Goal: Use online tool/utility

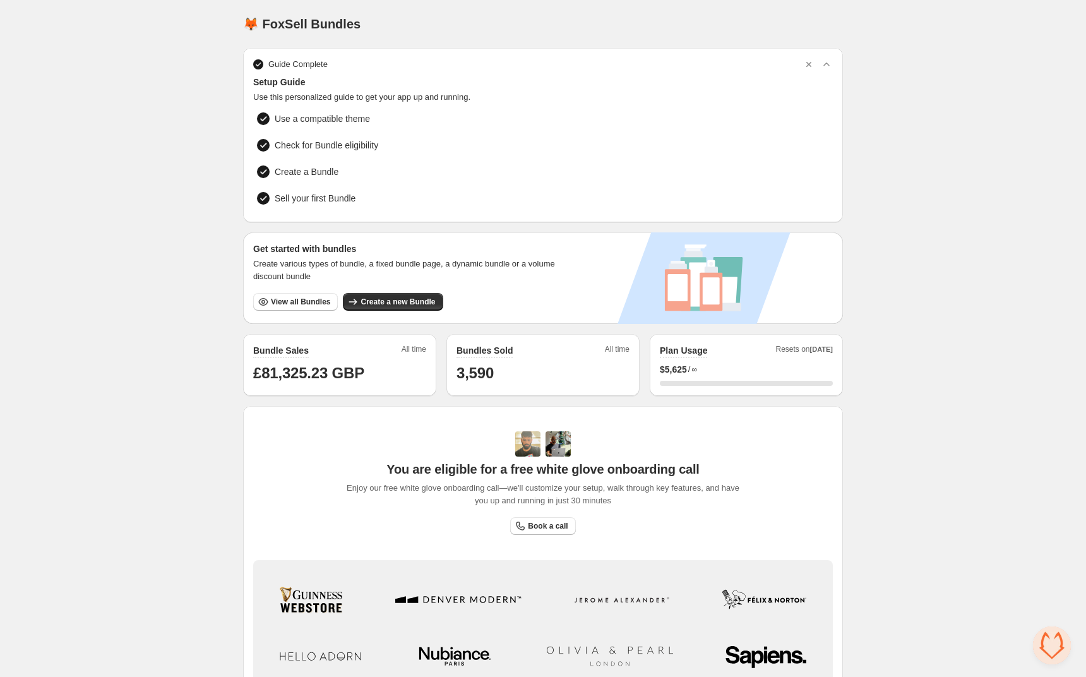
scroll to position [689, 0]
click at [1060, 645] on span "Open chat" at bounding box center [1052, 645] width 38 height 38
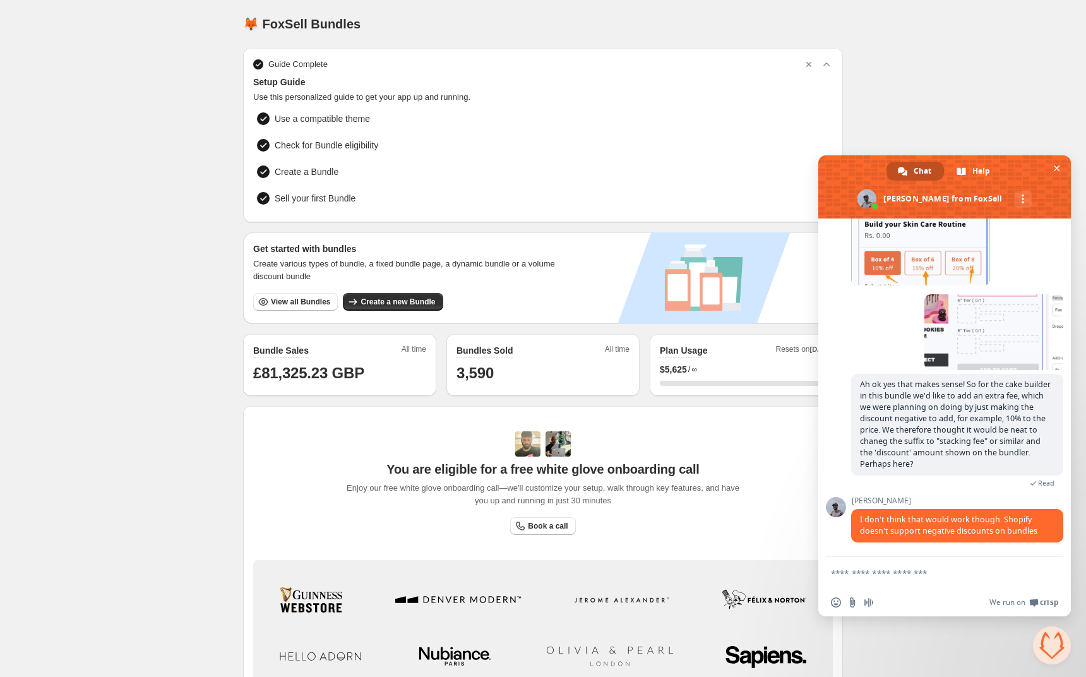
click at [948, 571] on textarea "Compose your message..." at bounding box center [931, 573] width 200 height 11
type textarea "**********"
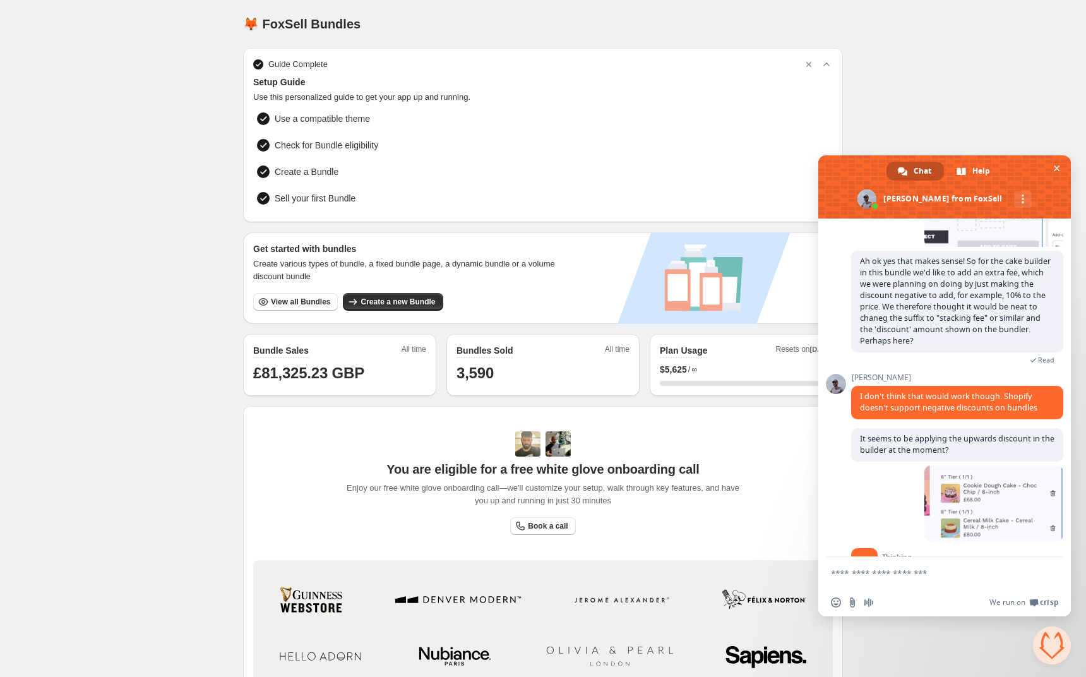
scroll to position [837, 0]
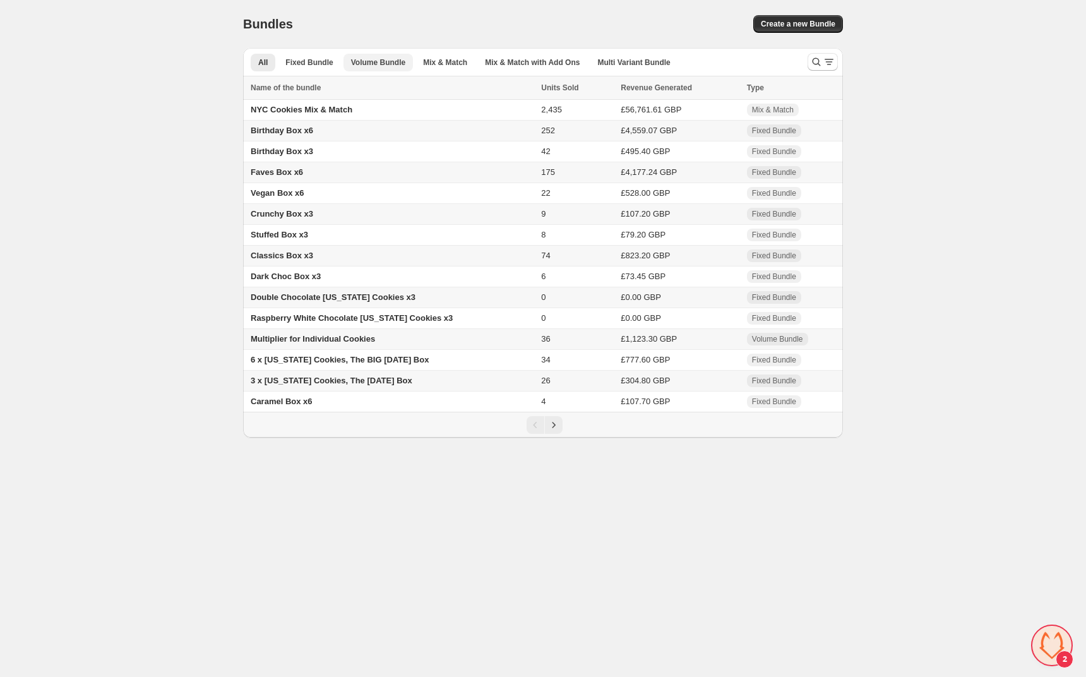
scroll to position [837, 0]
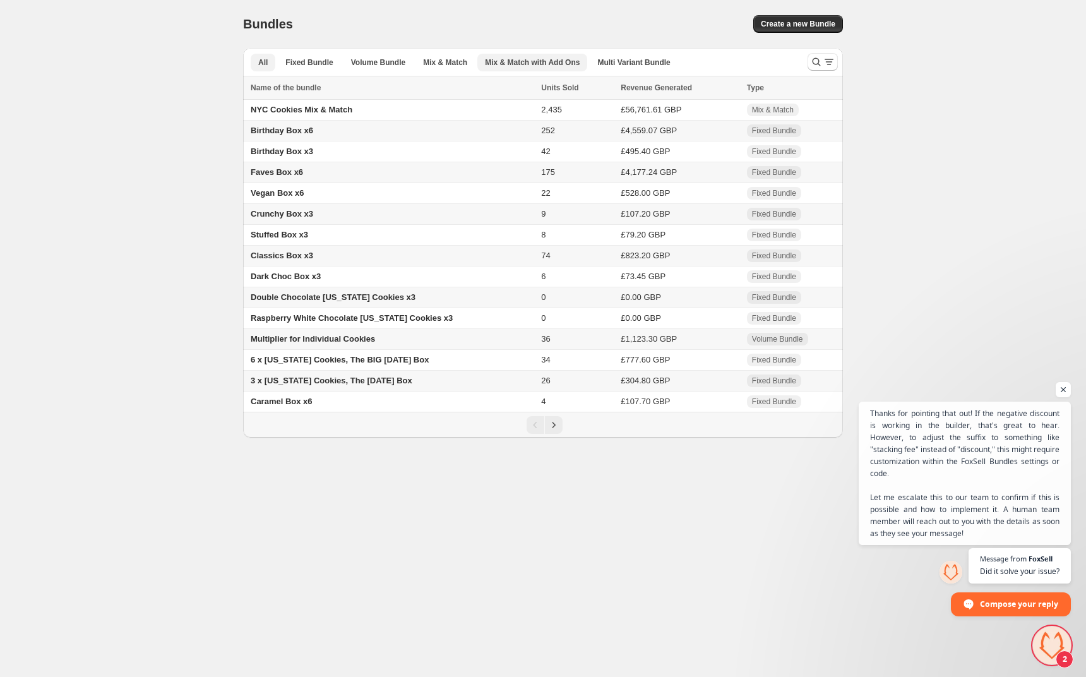
click at [520, 59] on span "Mix & Match with Add Ons" at bounding box center [532, 62] width 95 height 10
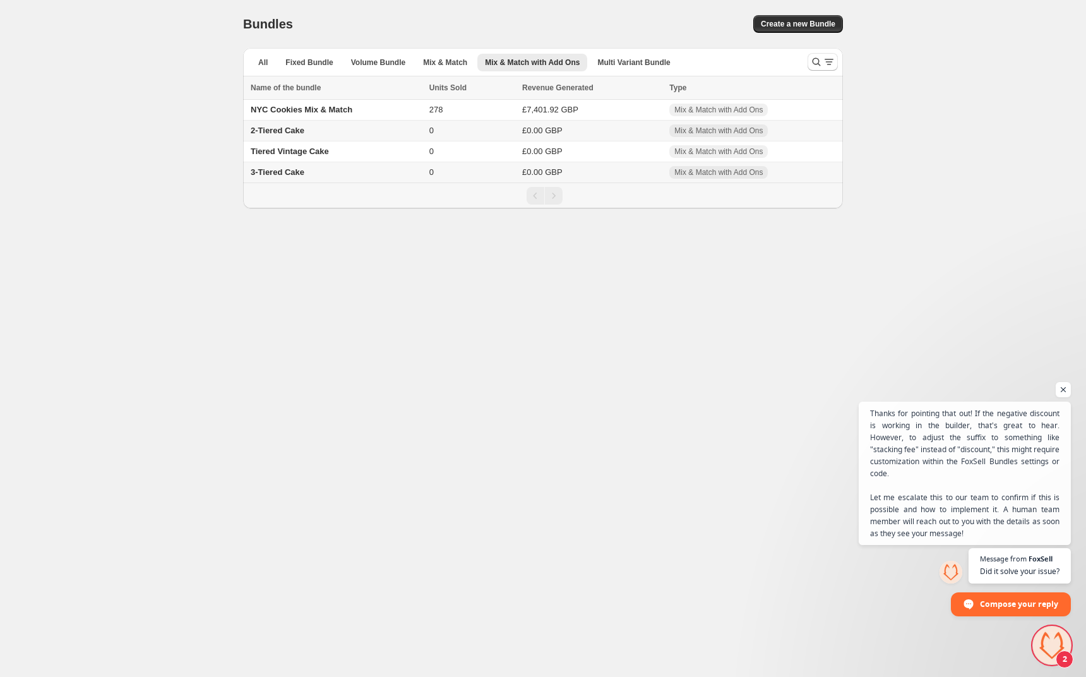
click at [357, 136] on td "2-Tiered Cake" at bounding box center [334, 131] width 182 height 21
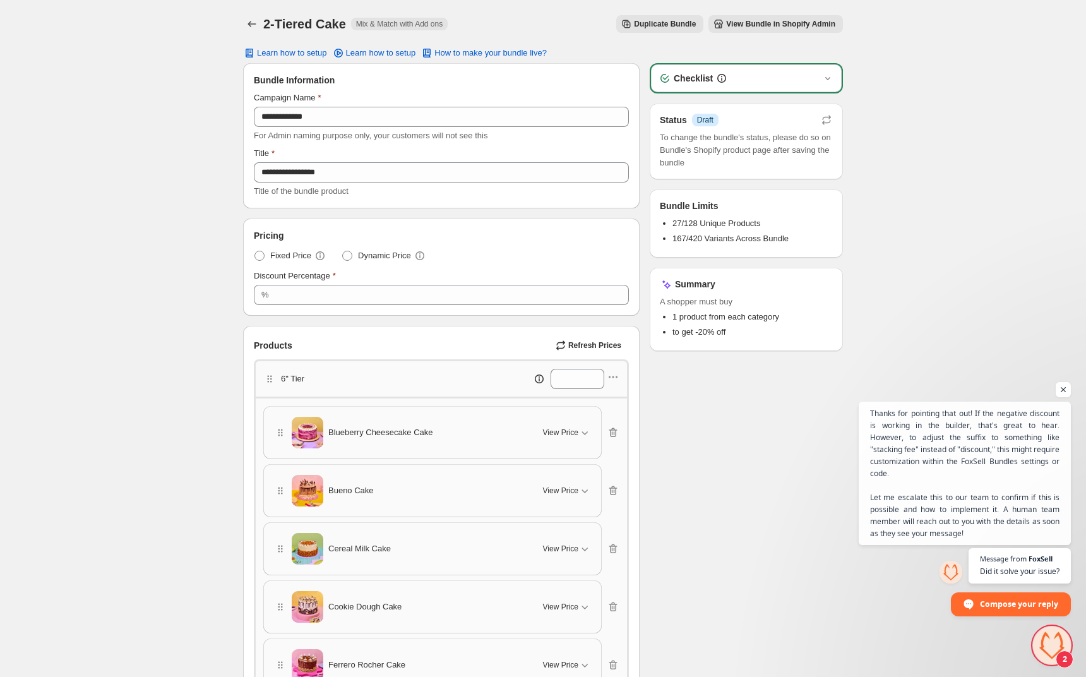
scroll to position [1097, 0]
click at [1055, 647] on span "Open chat" at bounding box center [1052, 645] width 38 height 38
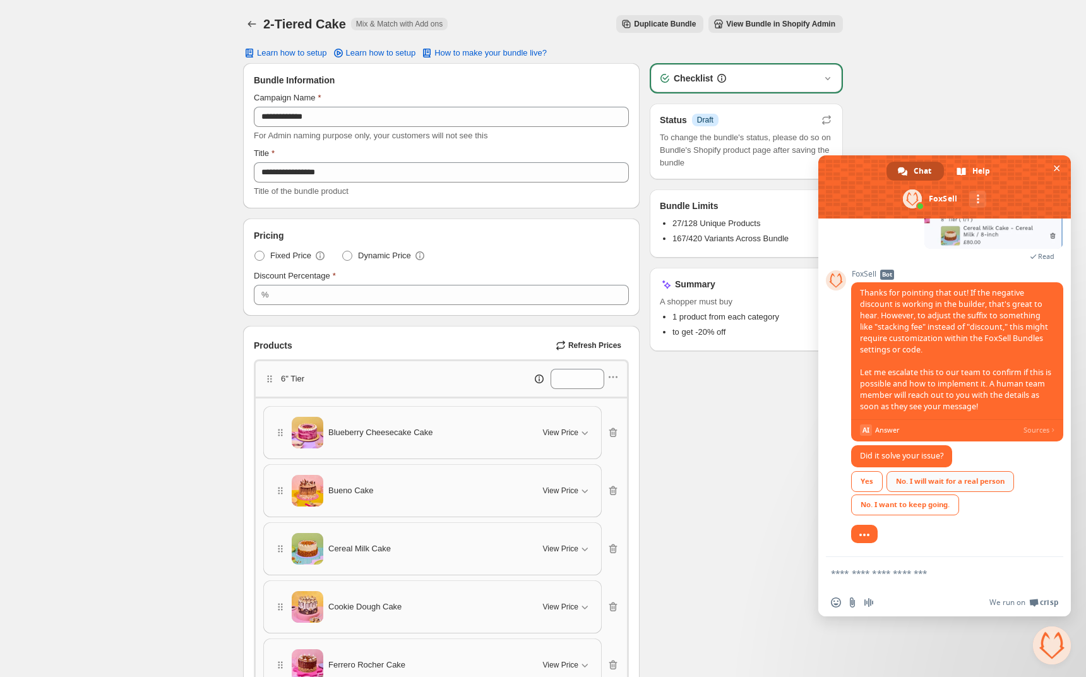
click at [952, 479] on div "No. I will wait for a real person" at bounding box center [950, 481] width 128 height 21
